Goal: Find specific page/section: Find specific page/section

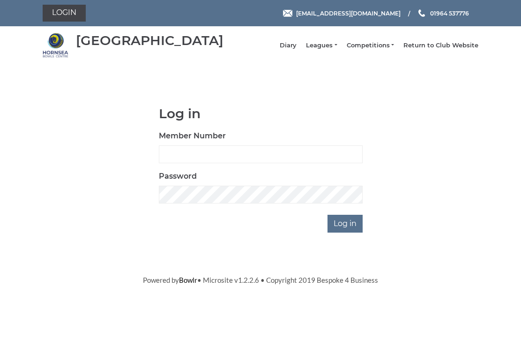
scroll to position [70, 0]
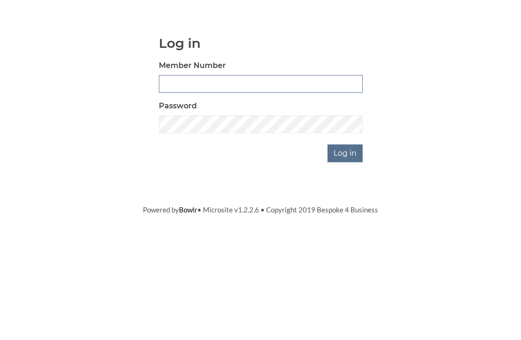
type input "0948"
click at [346, 215] on input "Log in" at bounding box center [345, 224] width 35 height 18
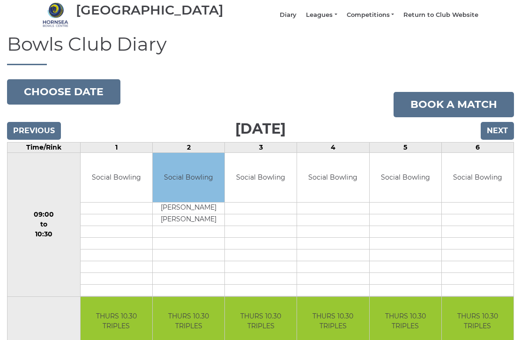
scroll to position [36, 0]
click at [335, 19] on link "Leagues" at bounding box center [321, 15] width 31 height 8
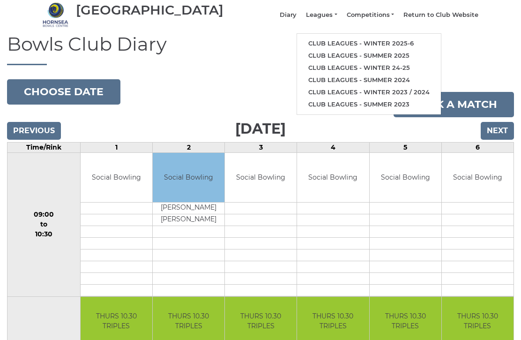
click at [349, 50] on link "Club leagues - Winter 2025-6" at bounding box center [369, 43] width 144 height 12
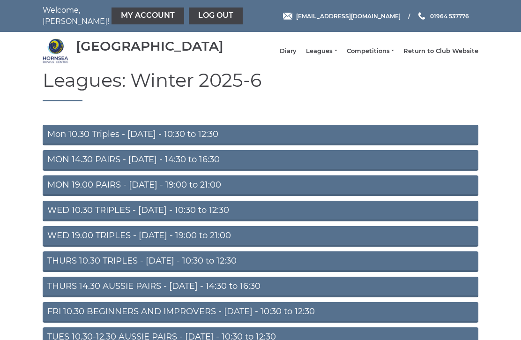
click at [166, 268] on link "THURS 10.30 TRIPLES - [DATE] - 10:30 to 12:30" at bounding box center [261, 261] width 436 height 21
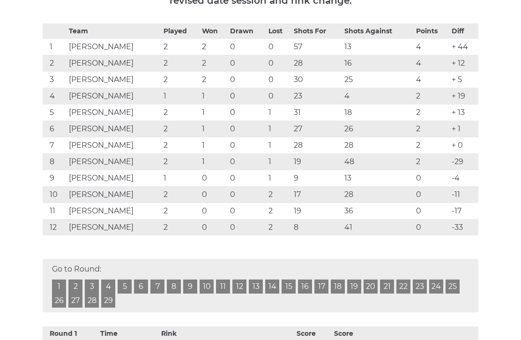
scroll to position [187, 0]
